Goal: Information Seeking & Learning: Compare options

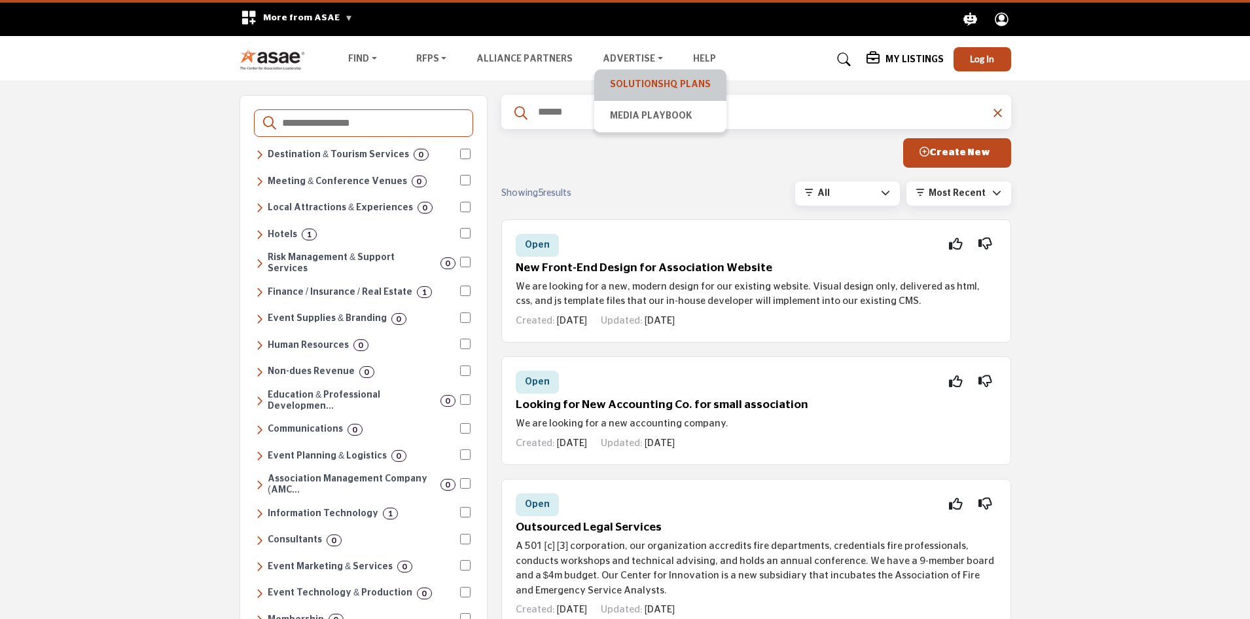
click at [642, 85] on link "SolutionsHQ Plans" at bounding box center [660, 85] width 119 height 18
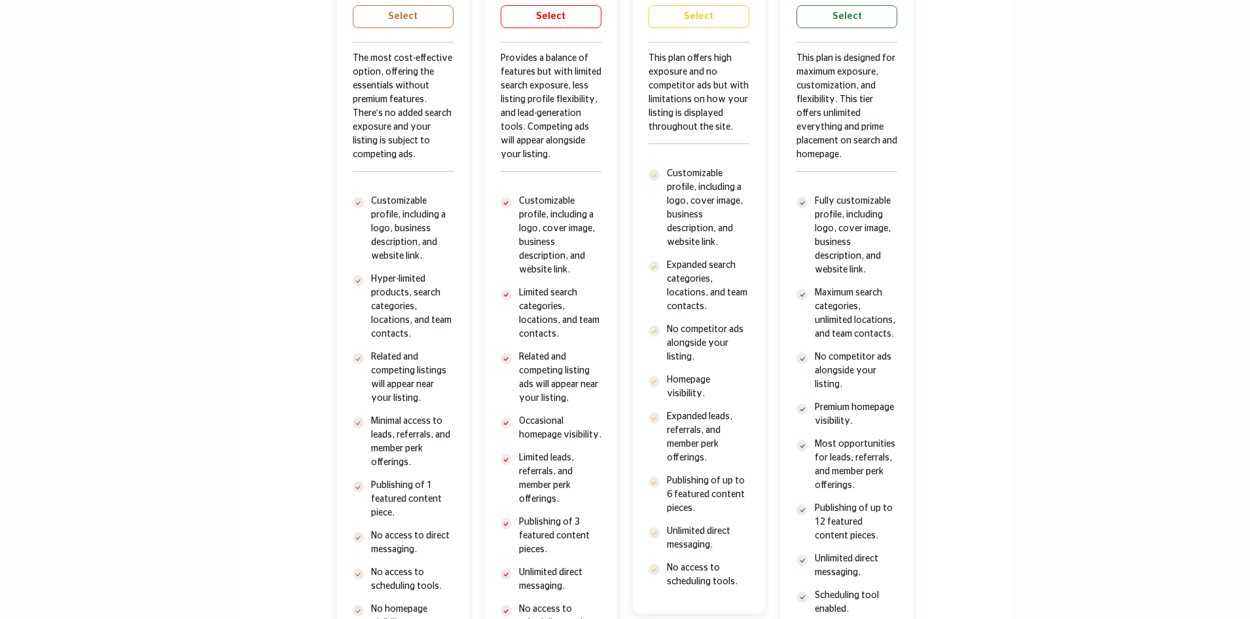
scroll to position [851, 0]
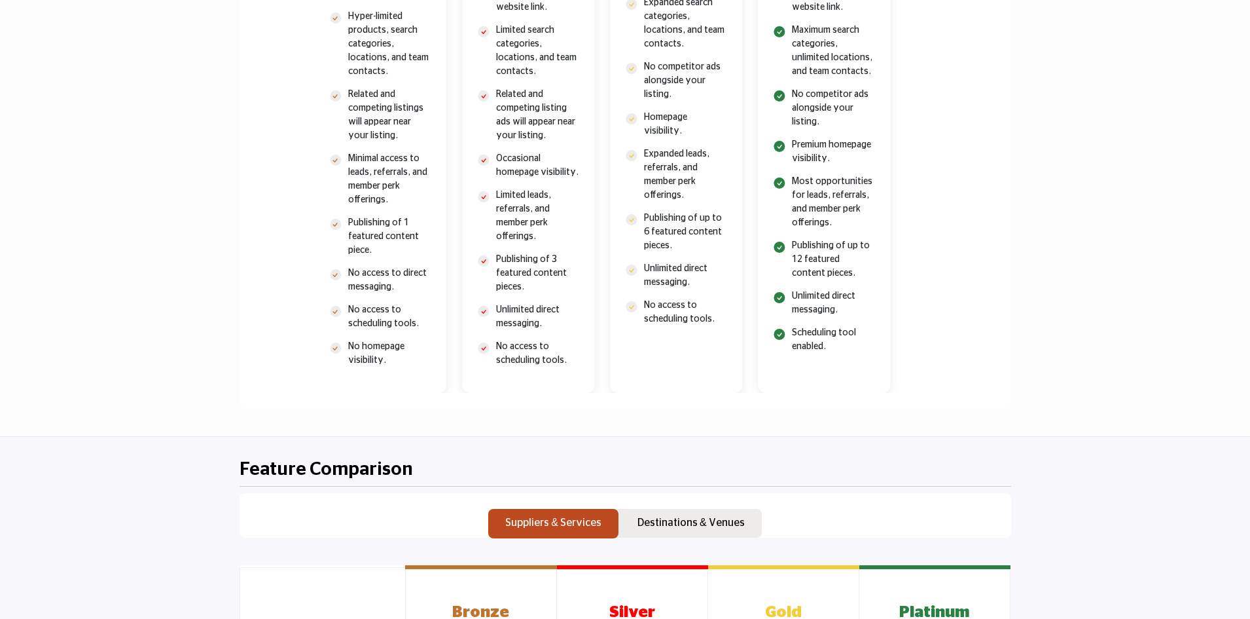
drag, startPoint x: 872, startPoint y: 331, endPoint x: 767, endPoint y: 296, distance: 110.3
click at [767, 296] on div "Platinum $5,000 /year Select" at bounding box center [824, 25] width 132 height 735
drag, startPoint x: 749, startPoint y: 287, endPoint x: 737, endPoint y: 282, distance: 12.9
click at [737, 282] on div "Bronze $650 /year Select Silver $1,500 Gold" at bounding box center [605, 25] width 592 height 735
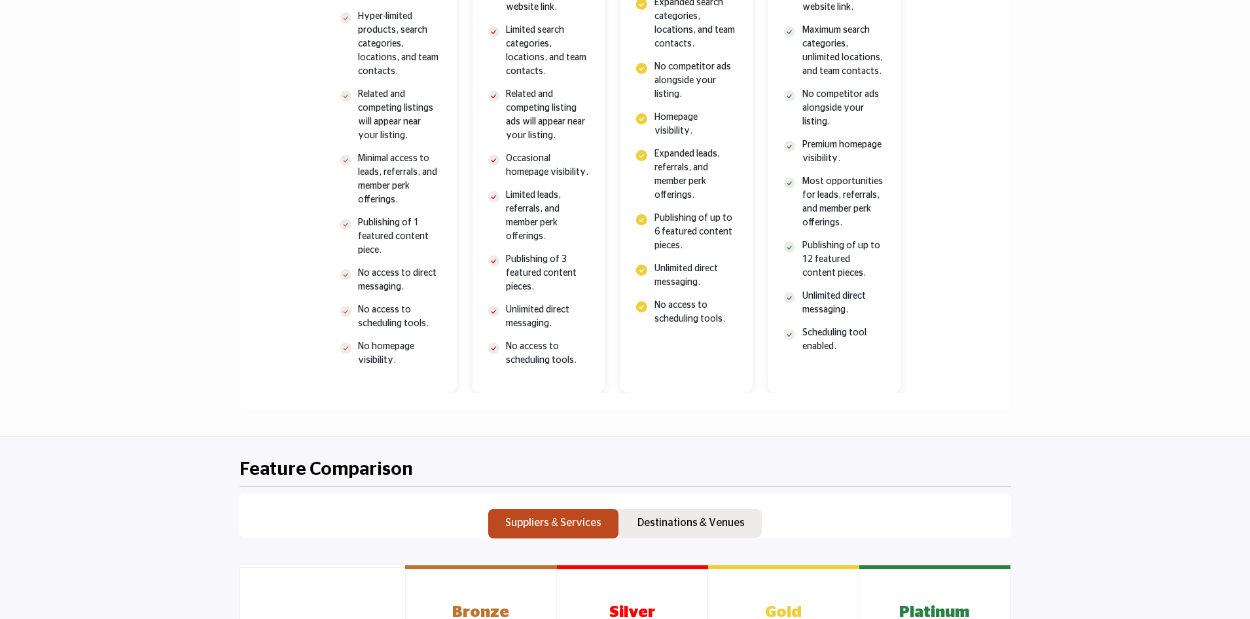
drag, startPoint x: 685, startPoint y: 311, endPoint x: 649, endPoint y: 302, distance: 36.4
click at [649, 302] on li "No access to scheduling tools." at bounding box center [686, 312] width 101 height 27
